Goal: Task Accomplishment & Management: Manage account settings

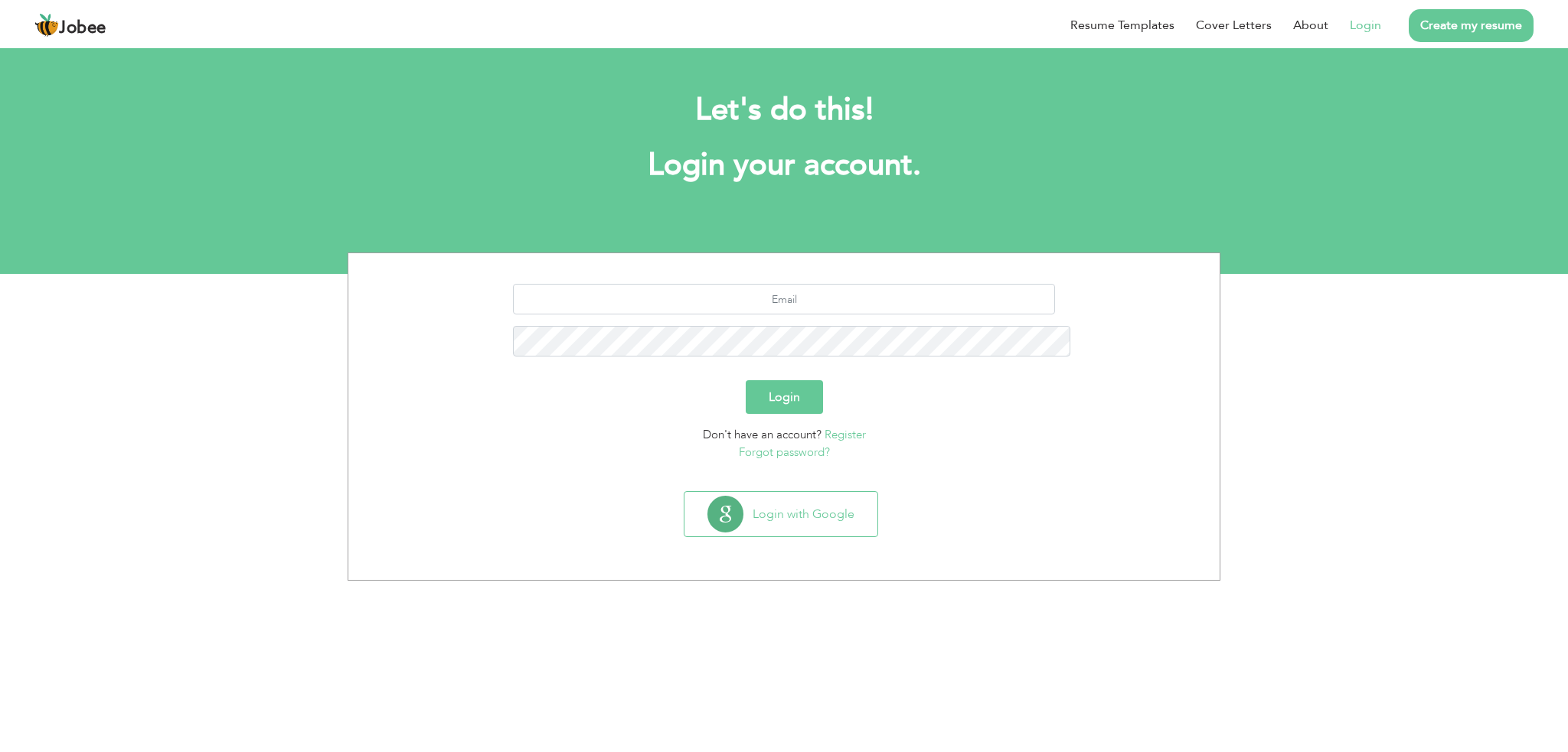
click at [895, 45] on div "Resume Templates Cover Letters About Login Create my resume" at bounding box center [784, 25] width 1499 height 39
click at [879, 284] on input "text" at bounding box center [784, 299] width 543 height 31
type input "fatima.amjad6112@gmail.com"
click at [806, 492] on button "Login with Google" at bounding box center [781, 513] width 193 height 44
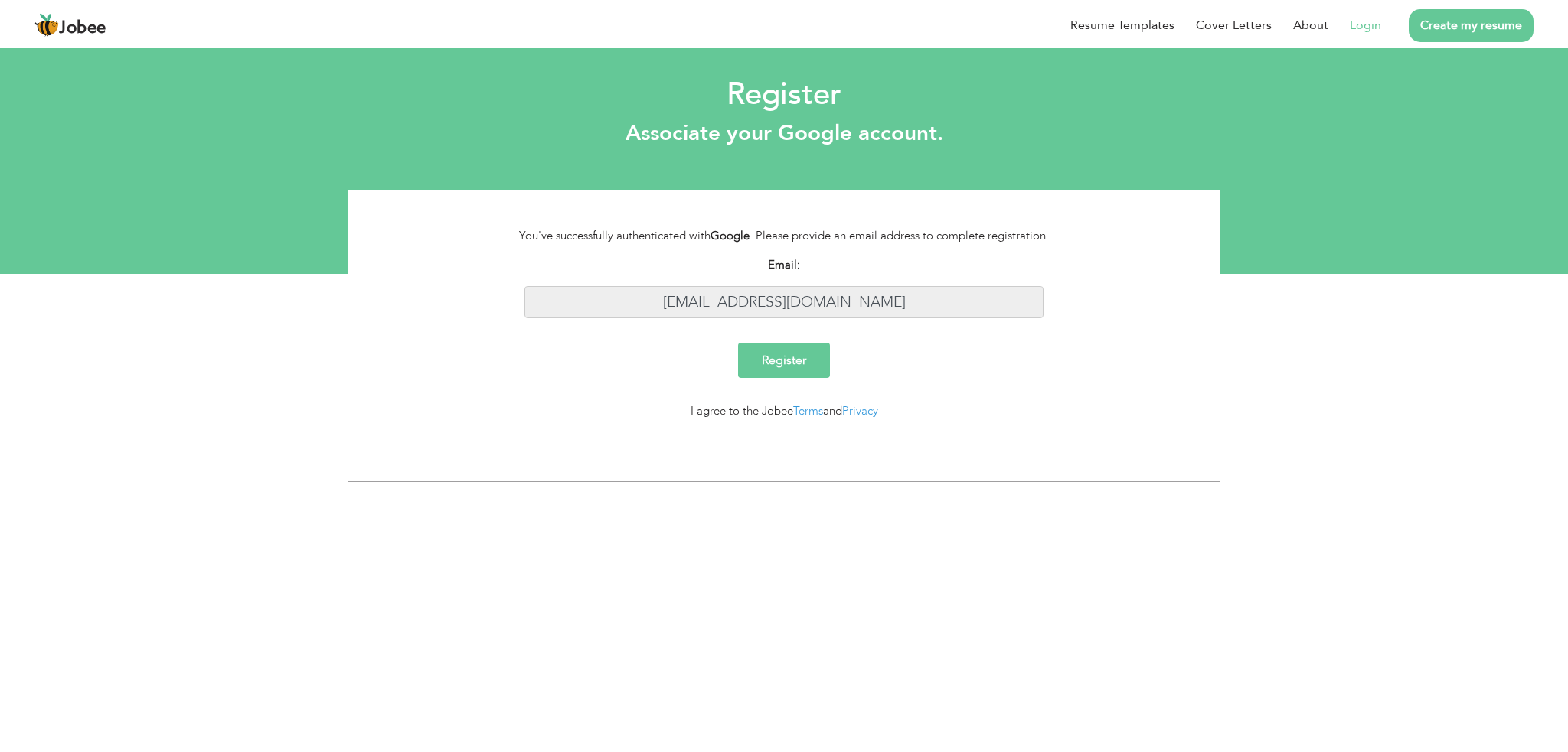
click at [738, 299] on input "fatima.amjad6112@gmail.com" at bounding box center [784, 302] width 520 height 33
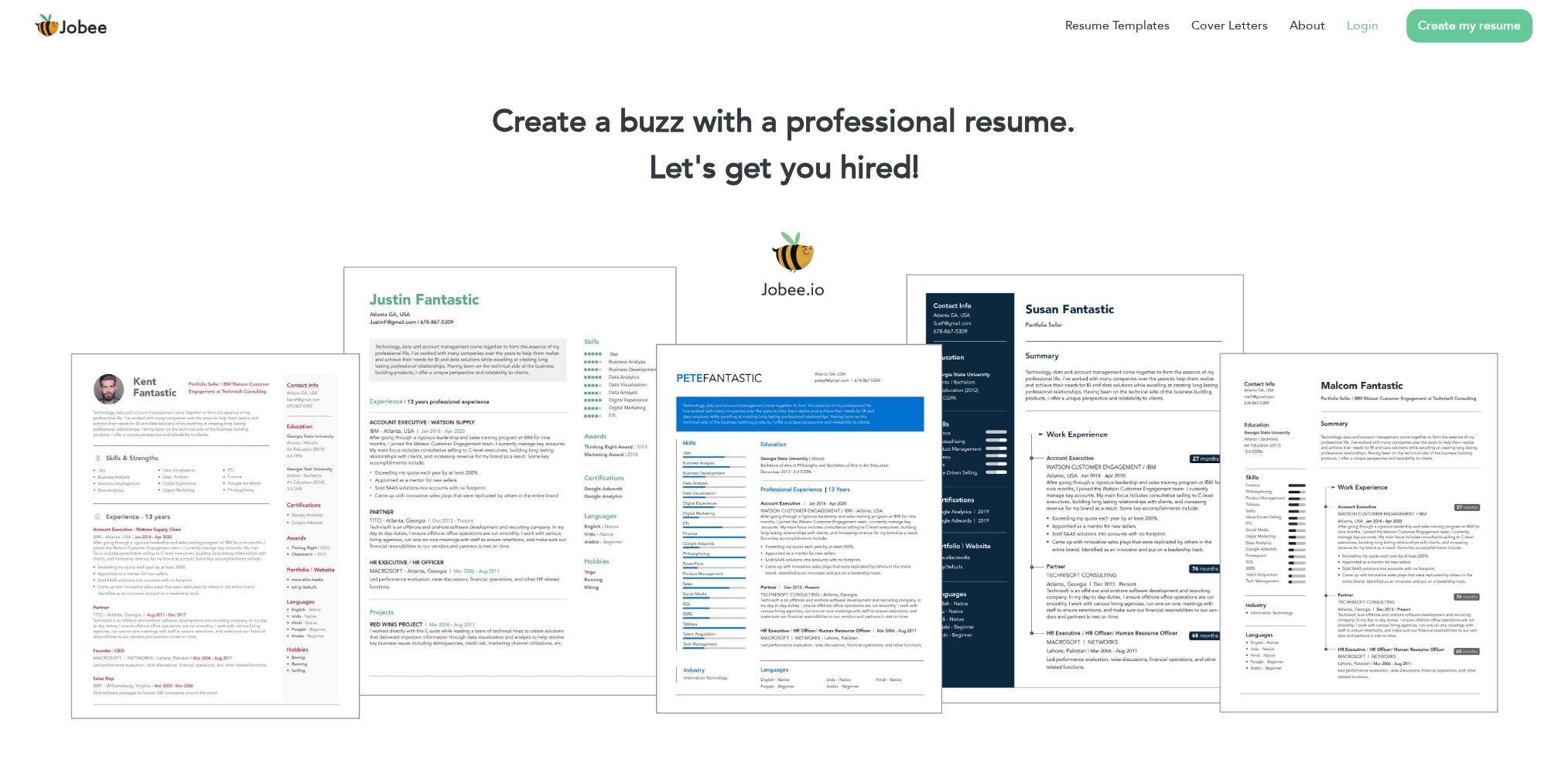
click at [1353, 25] on link "Login" at bounding box center [1363, 26] width 31 height 19
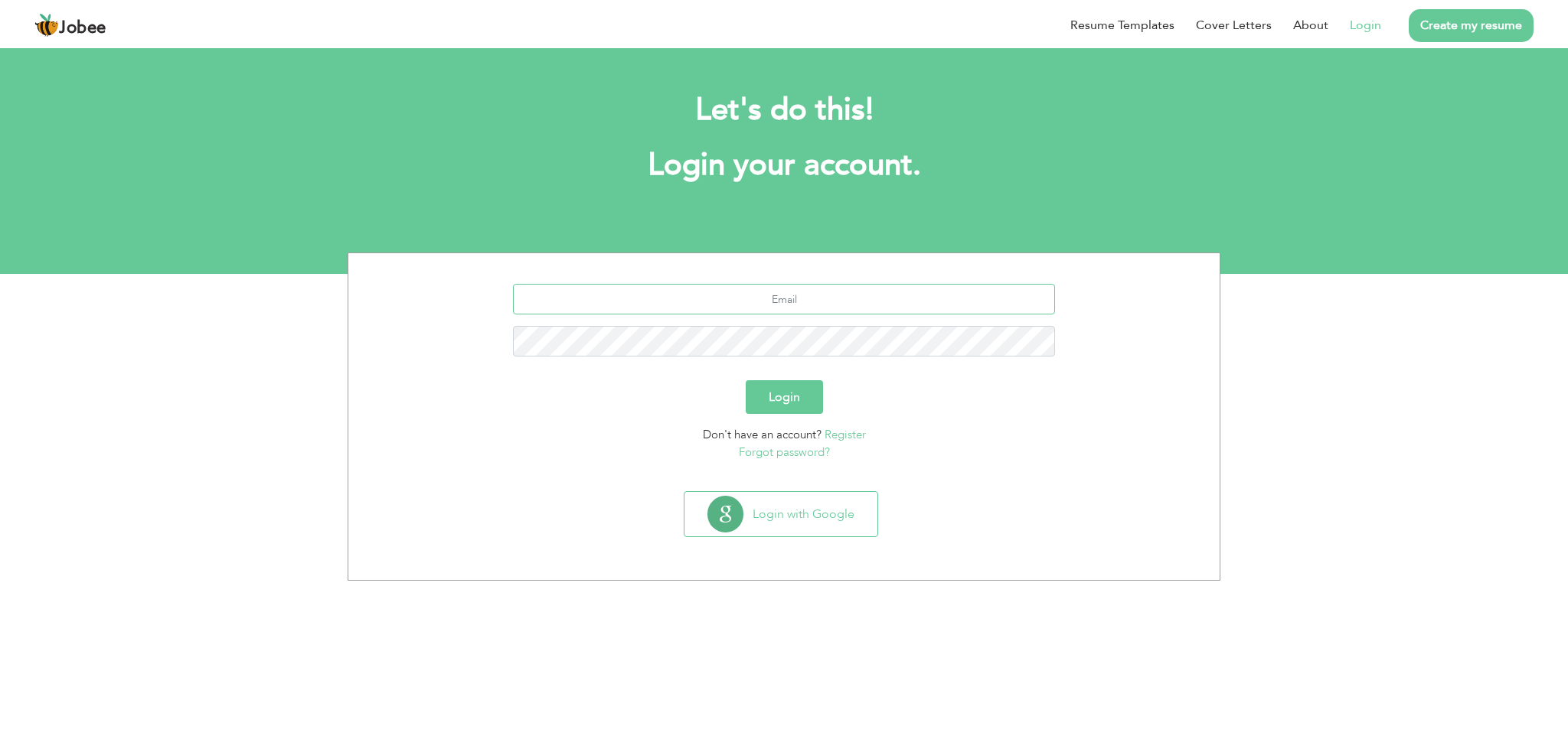
click at [895, 295] on input "text" at bounding box center [784, 299] width 543 height 31
type input "[EMAIL_ADDRESS][DOMAIN_NAME]"
click at [766, 322] on div "fatima.amjad6112@gmail.com" at bounding box center [784, 326] width 848 height 85
drag, startPoint x: 778, startPoint y: 378, endPoint x: 776, endPoint y: 390, distance: 12.2
click at [776, 390] on form "fatima.amjad6112@gmail.com Login Don't have an account? Register Forgot passwor…" at bounding box center [784, 372] width 848 height 177
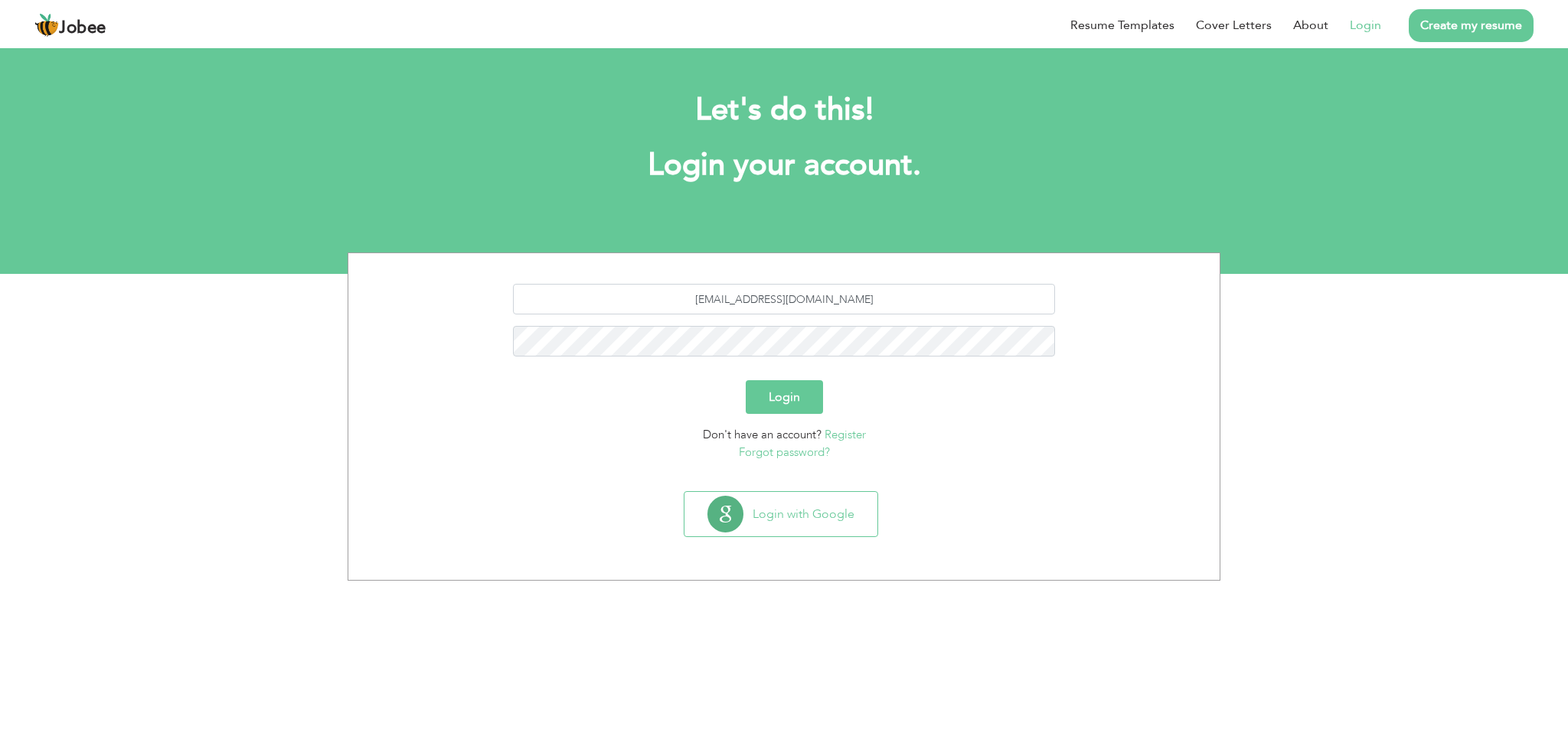
click at [776, 390] on button "Login" at bounding box center [784, 398] width 77 height 34
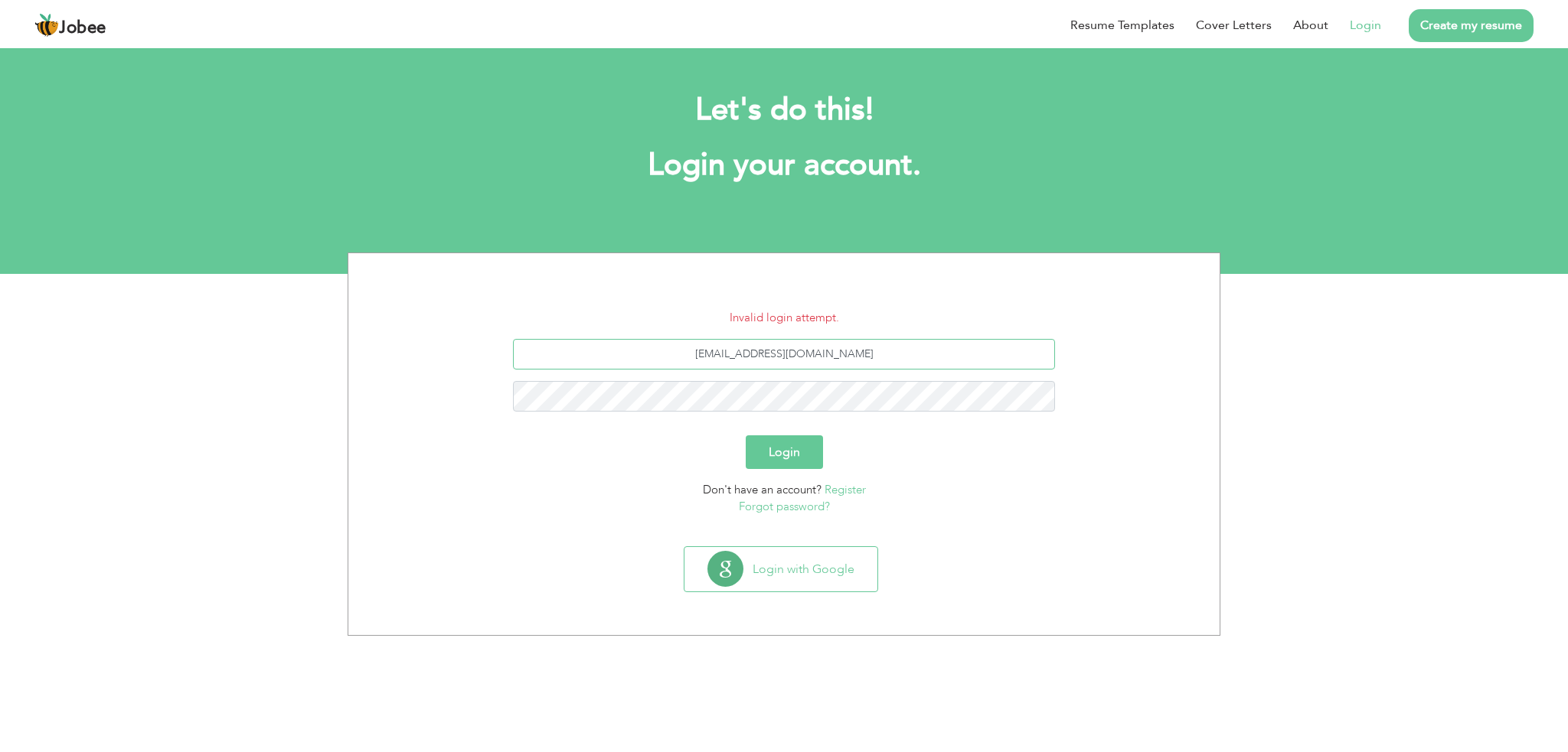
click at [792, 360] on input "[EMAIL_ADDRESS][DOMAIN_NAME]" at bounding box center [784, 354] width 543 height 31
click at [823, 503] on link "Forgot password?" at bounding box center [784, 507] width 91 height 15
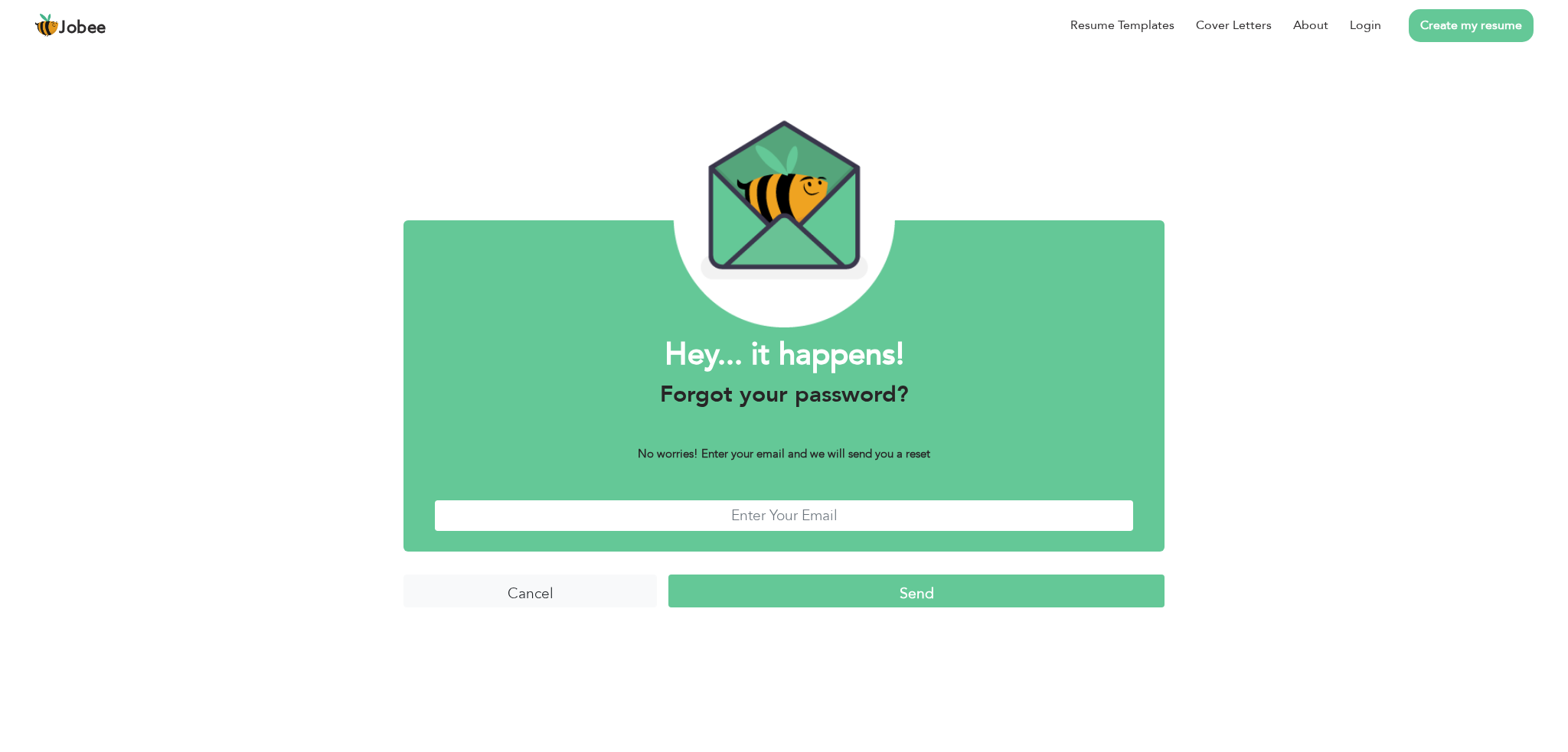
click at [661, 509] on input "text" at bounding box center [784, 516] width 700 height 33
type input "fatima.amjad6112@gmail.com"
click at [772, 605] on input "Send" at bounding box center [917, 590] width 497 height 33
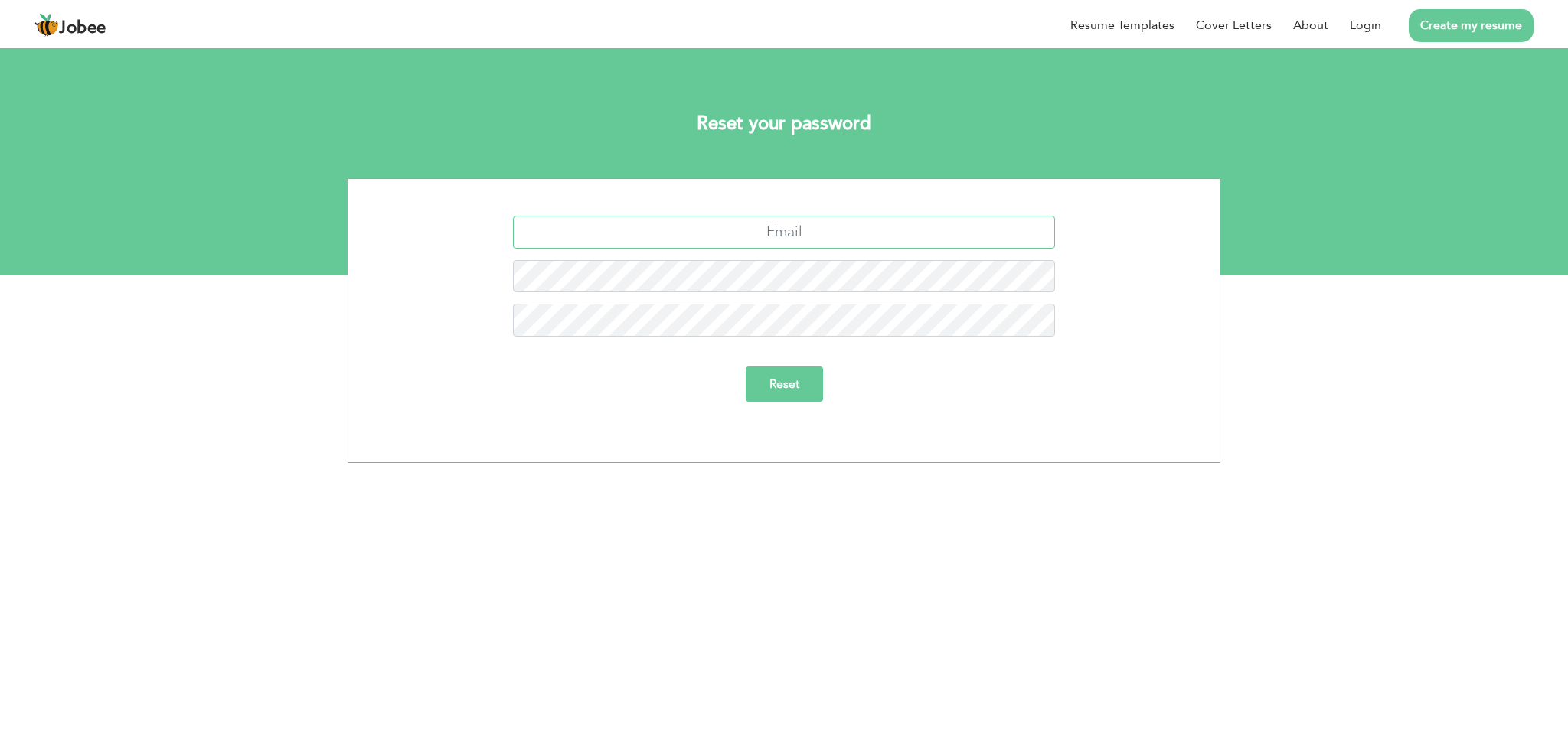
click at [693, 224] on input "text" at bounding box center [784, 232] width 543 height 33
type input "[EMAIL_ADDRESS][DOMAIN_NAME]"
click at [698, 295] on div at bounding box center [784, 282] width 848 height 44
click at [767, 384] on input "Reset" at bounding box center [784, 384] width 77 height 35
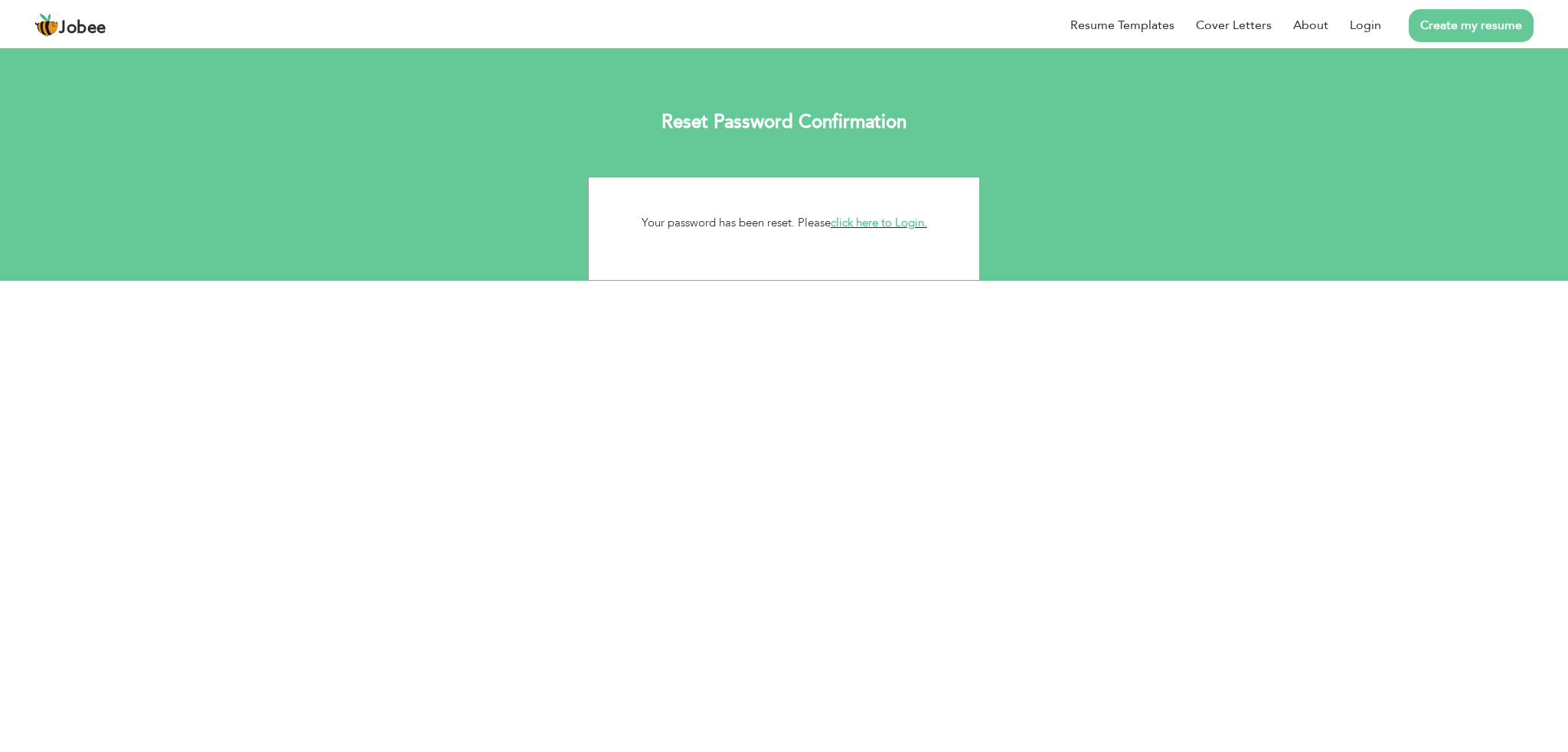
click at [850, 222] on link "click here to Login." at bounding box center [879, 223] width 97 height 15
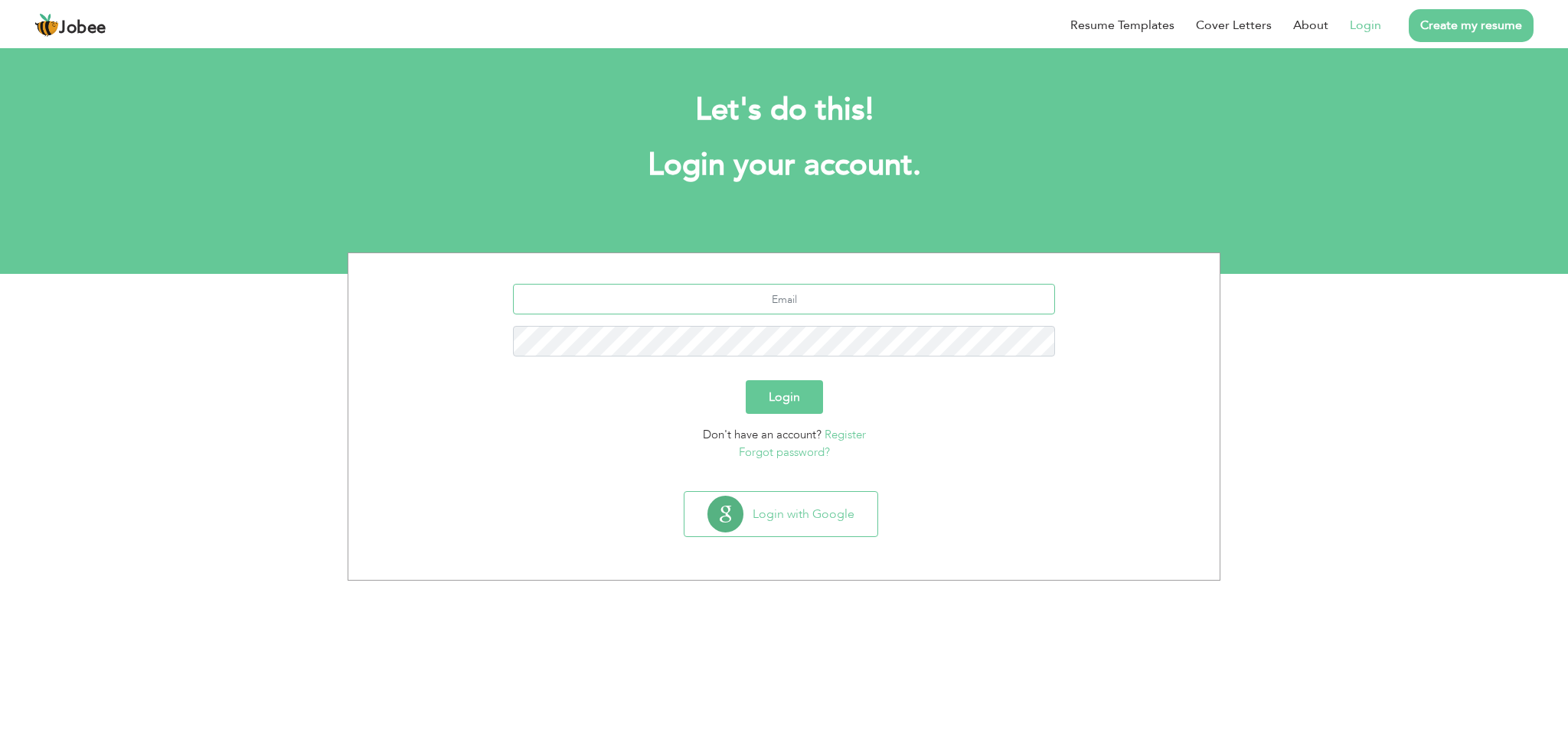
click at [658, 288] on input "text" at bounding box center [784, 299] width 543 height 31
type input "[EMAIL_ADDRESS][DOMAIN_NAME]"
click at [803, 390] on button "Login" at bounding box center [784, 398] width 77 height 34
